Goal: Go to known website: Access a specific website the user already knows

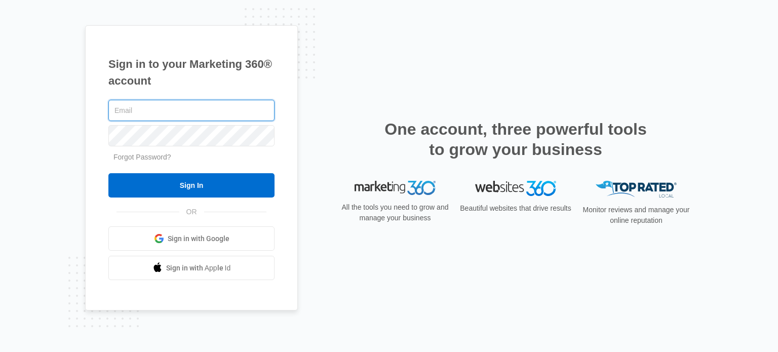
type input "[PERSON_NAME][EMAIL_ADDRESS][PERSON_NAME][DOMAIN_NAME]"
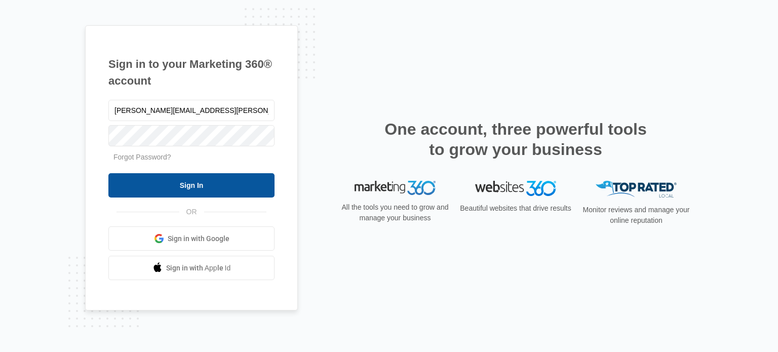
click at [229, 190] on input "Sign In" at bounding box center [191, 185] width 166 height 24
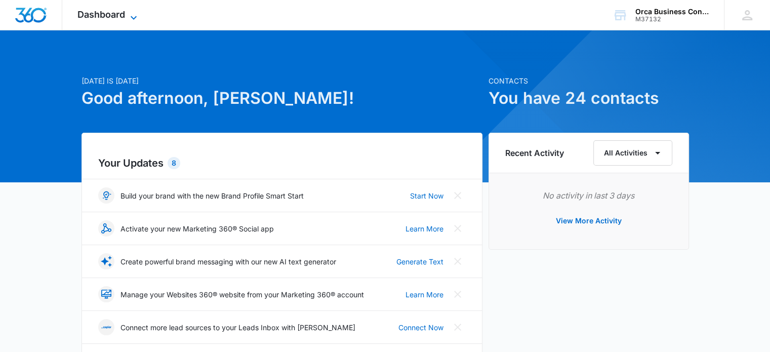
click at [133, 17] on icon at bounding box center [134, 18] width 12 height 12
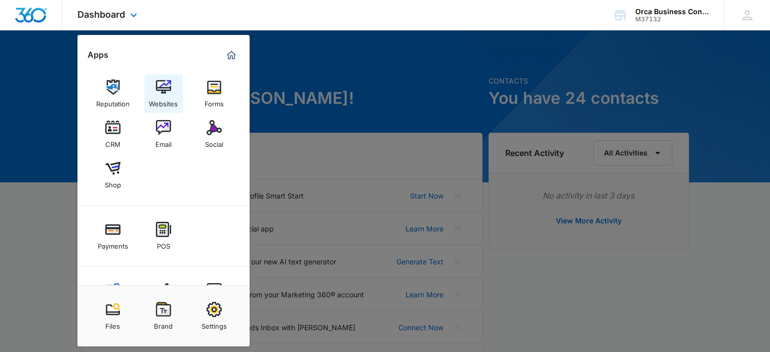
click at [165, 91] on img at bounding box center [163, 87] width 15 height 15
